Goal: Information Seeking & Learning: Learn about a topic

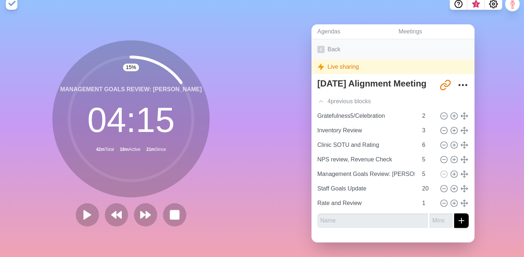
click at [326, 49] on link "Back" at bounding box center [393, 49] width 163 height 20
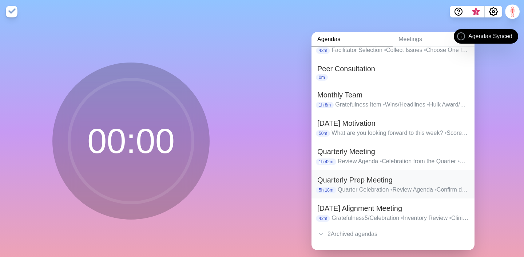
scroll to position [63, 0]
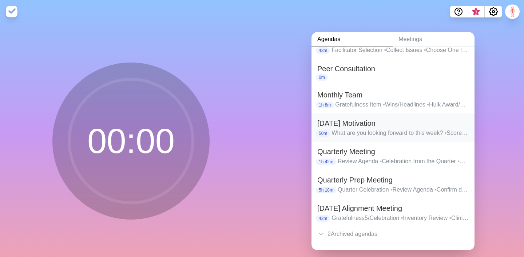
click at [387, 120] on h2 "[DATE] Motivation" at bounding box center [392, 123] width 151 height 11
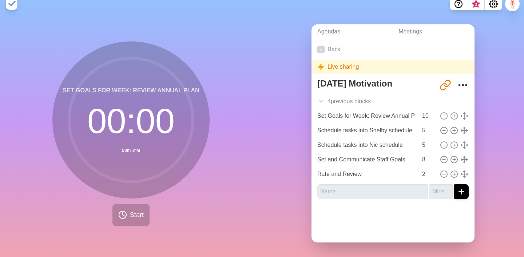
scroll to position [8, 0]
click at [135, 211] on span "Start" at bounding box center [137, 215] width 14 height 10
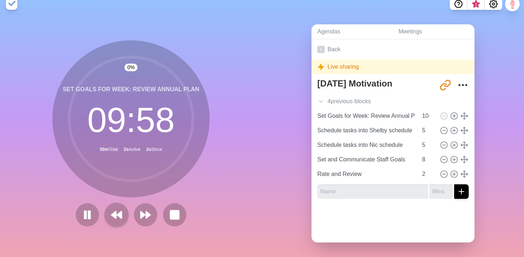
click at [109, 222] on button at bounding box center [116, 215] width 24 height 24
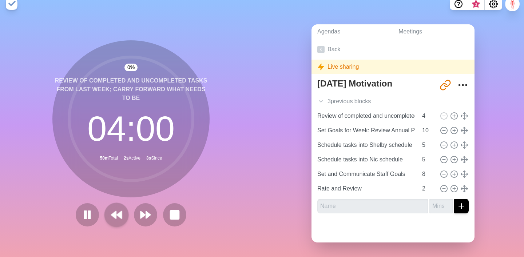
click at [116, 218] on polygon at bounding box center [113, 214] width 5 height 7
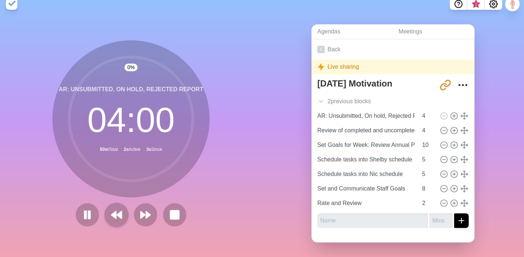
click at [116, 218] on polygon at bounding box center [113, 214] width 5 height 7
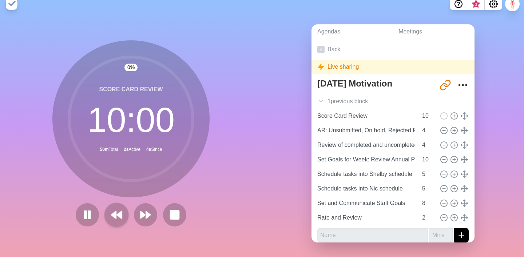
click at [116, 218] on polygon at bounding box center [113, 214] width 5 height 7
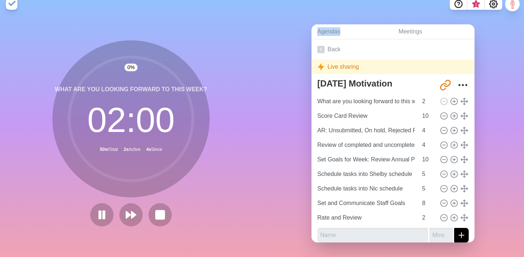
click at [116, 218] on div at bounding box center [130, 214] width 87 height 23
click at [258, 157] on div "1 % What are you looking forward to this week? 01 : 59 50m Total 3s Active 5s S…" at bounding box center [131, 137] width 262 height 242
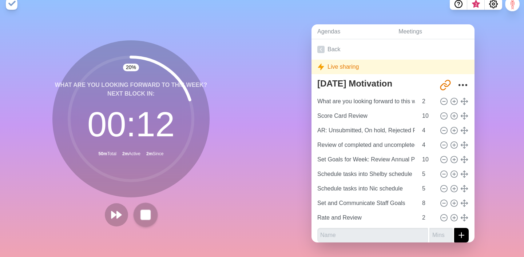
click at [148, 214] on rect at bounding box center [145, 214] width 9 height 9
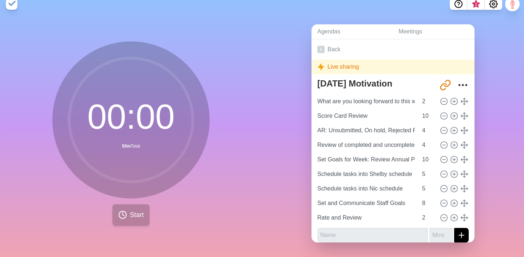
click at [134, 214] on span "Start" at bounding box center [137, 215] width 14 height 10
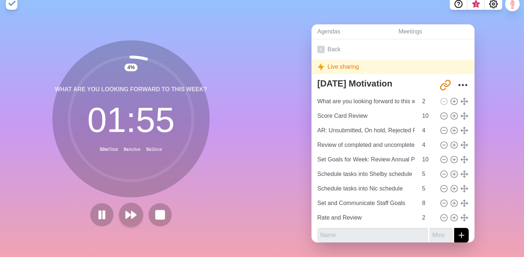
click at [131, 218] on icon at bounding box center [131, 215] width 12 height 12
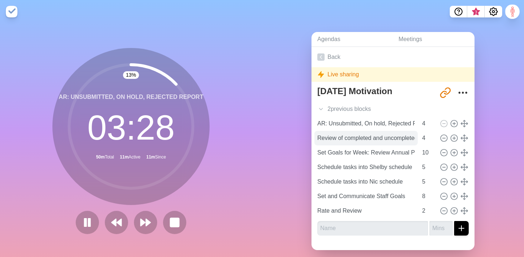
scroll to position [0, 0]
click at [337, 139] on input "Review of completed and uncompleted tasks from last week; carry forward what ne…" at bounding box center [365, 138] width 103 height 15
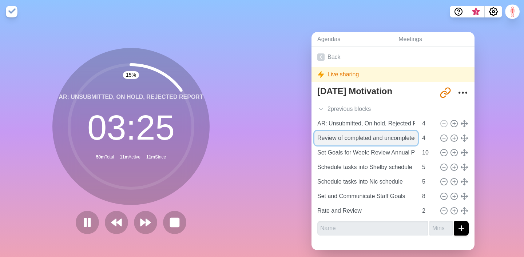
click at [345, 139] on input "Review of completed and uncompleted tasks from last week; carry forward what ne…" at bounding box center [365, 138] width 103 height 15
click at [336, 139] on input "Review of completed and uncompleted tasks from last week; carry forward what ne…" at bounding box center [365, 138] width 103 height 15
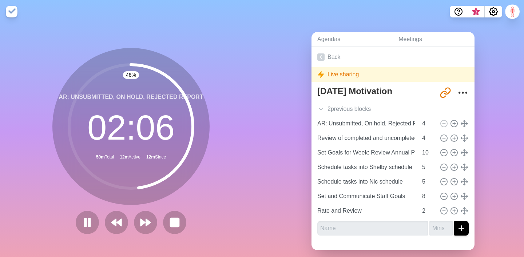
click at [278, 155] on div "Agendas Meetings Back Live sharing [DATE] Motivation [URL][DOMAIN_NAME] 2 previ…" at bounding box center [393, 144] width 262 height 242
click at [146, 226] on polygon at bounding box center [148, 222] width 5 height 7
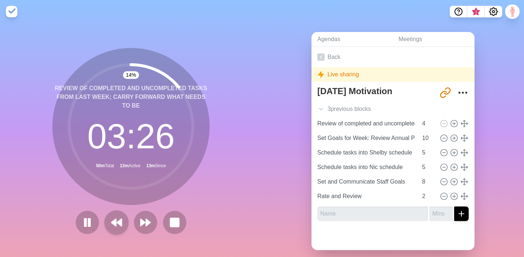
click at [110, 219] on button at bounding box center [116, 222] width 24 height 24
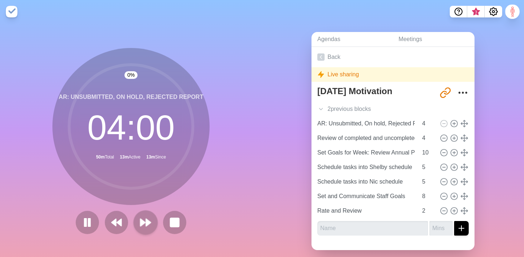
click at [142, 226] on icon at bounding box center [145, 223] width 12 height 12
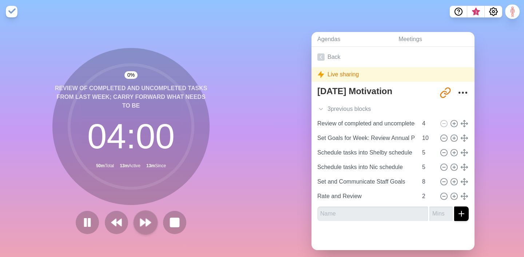
click at [142, 226] on icon at bounding box center [145, 223] width 12 height 12
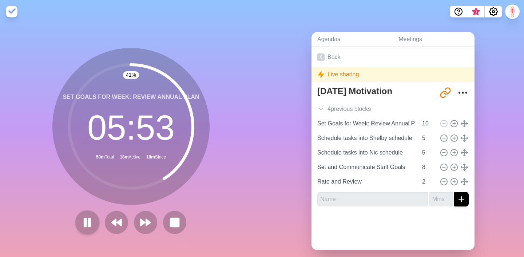
click at [87, 224] on icon at bounding box center [87, 223] width 12 height 12
